Goal: Transaction & Acquisition: Purchase product/service

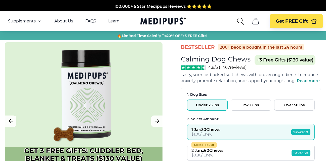
click at [205, 107] on button "Under 25 lbs" at bounding box center [207, 104] width 40 height 11
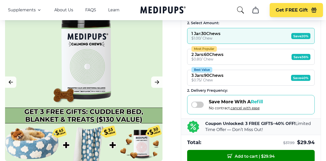
scroll to position [84, 0]
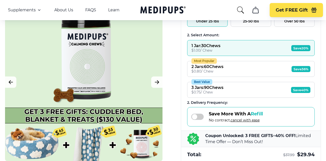
click at [205, 97] on button "Best Value 3 Jars : 90 Chews $ 0.75 / Chew Save 40%" at bounding box center [250, 90] width 127 height 16
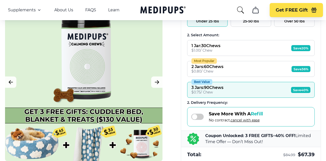
click at [210, 63] on div "Most Popular" at bounding box center [203, 61] width 25 height 6
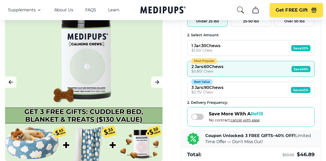
click at [210, 63] on div "Most Popular" at bounding box center [203, 61] width 25 height 6
click at [297, 67] on span "Save 36%" at bounding box center [300, 69] width 19 height 6
click at [253, 74] on button "Most Popular 2 Jars : 60 Chews $ 0.80 / Chew Save 36%" at bounding box center [250, 69] width 127 height 16
drag, startPoint x: 202, startPoint y: 119, endPoint x: 185, endPoint y: 119, distance: 16.3
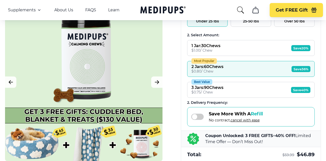
click at [185, 119] on div "1. Dog Size: Under 25 lbs 25-50 lbs Over 50 lbs 2. Select Amount: 1 Jar : 30 Ch…" at bounding box center [250, 82] width 139 height 157
drag, startPoint x: 185, startPoint y: 119, endPoint x: 180, endPoint y: 120, distance: 5.3
click at [180, 120] on div "BestSeller 200+ people bought in the last 24 hours Calming Dog Chews (+ 3 Free …" at bounding box center [163, 109] width 326 height 300
drag, startPoint x: 202, startPoint y: 114, endPoint x: 190, endPoint y: 115, distance: 12.8
click at [190, 115] on div "Save More With A Refill No contract, cancel with ease" at bounding box center [250, 116] width 127 height 19
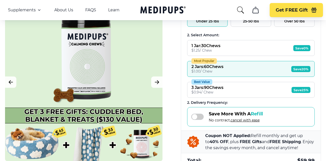
click at [190, 115] on div "Save More With A Refill No contract, cancel with ease" at bounding box center [250, 116] width 127 height 19
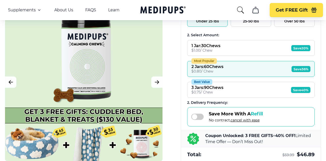
drag, startPoint x: 202, startPoint y: 115, endPoint x: 182, endPoint y: 119, distance: 20.0
click at [198, 117] on span at bounding box center [197, 116] width 13 height 6
click at [190, 118] on div "Save More With A Refill No contract, cancel with ease" at bounding box center [250, 116] width 127 height 19
drag, startPoint x: 182, startPoint y: 119, endPoint x: 175, endPoint y: 120, distance: 7.4
click at [175, 120] on div "BestSeller 200+ people bought in the last 24 hours Calming Dog Chews (+ 3 Free …" at bounding box center [163, 109] width 326 height 300
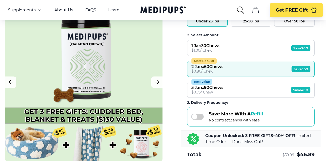
click at [175, 120] on div "BestSeller 200+ people bought in the last 24 hours Calming Dog Chews (+ 3 Free …" at bounding box center [163, 109] width 326 height 300
click at [201, 117] on span at bounding box center [197, 116] width 13 height 6
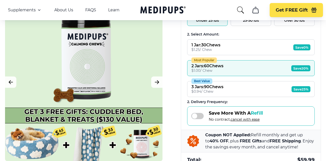
scroll to position [83, 0]
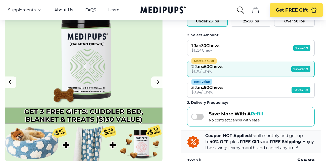
click at [185, 119] on div "1. Dog Size: Under 25 lbs 25-50 lbs Over 50 lbs 2. Select Amount: 1 Jar : 30 Ch…" at bounding box center [250, 85] width 139 height 163
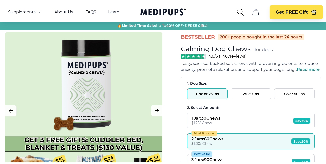
scroll to position [0, 0]
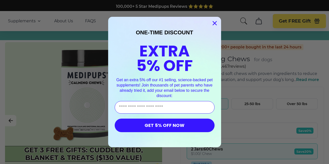
click at [211, 22] on circle "Close dialog" at bounding box center [215, 23] width 8 height 8
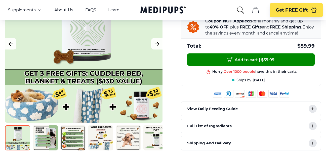
scroll to position [209, 0]
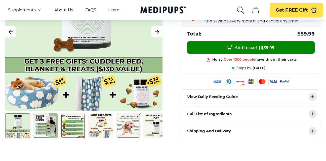
click at [124, 119] on img at bounding box center [128, 125] width 25 height 25
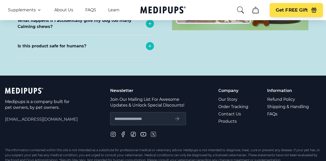
scroll to position [2289, 0]
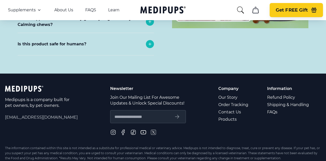
click at [297, 10] on span "Get FREE Gift" at bounding box center [291, 10] width 32 height 6
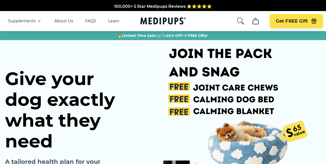
scroll to position [0, 64]
